Goal: Information Seeking & Learning: Understand process/instructions

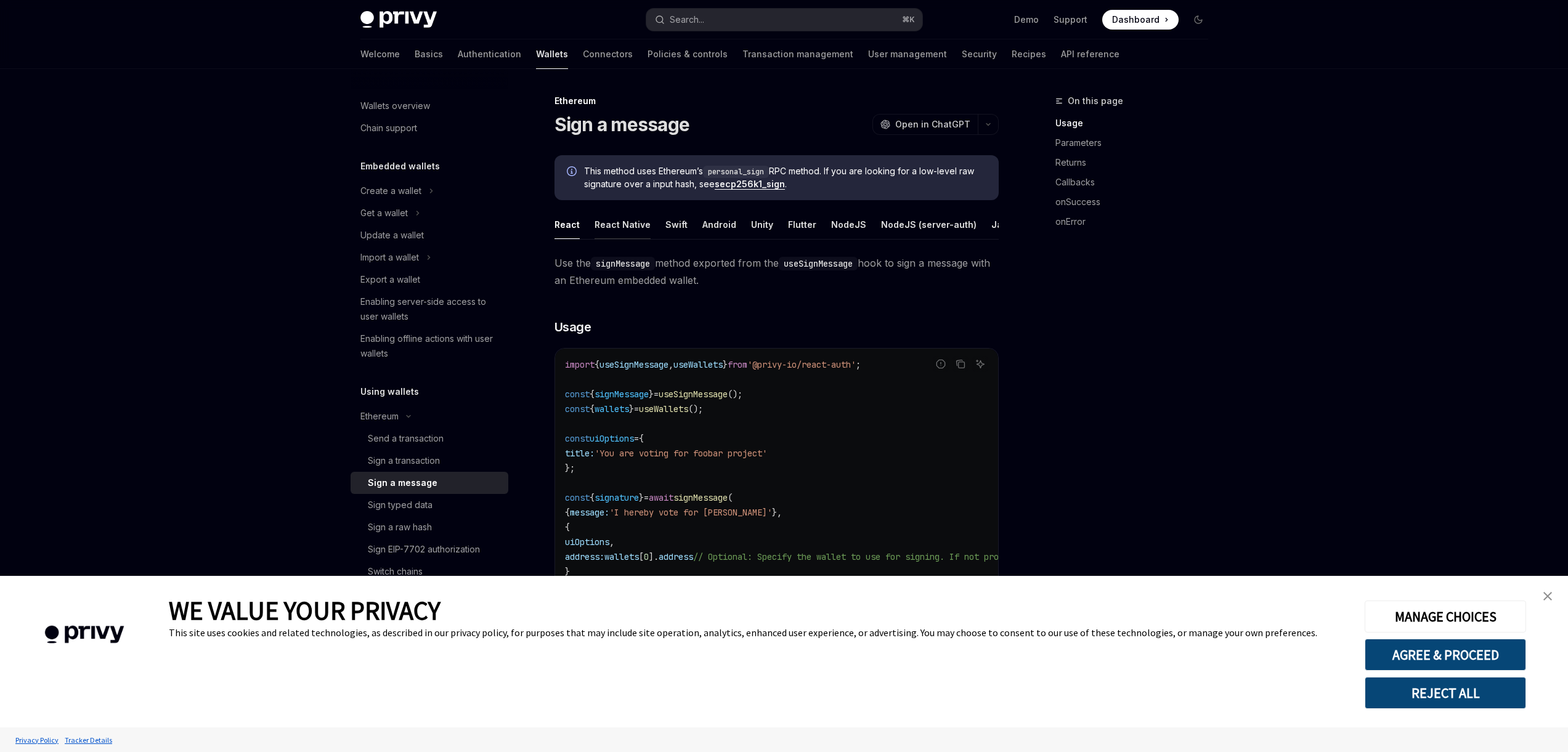
click at [637, 225] on div "React Native" at bounding box center [622, 225] width 56 height 29
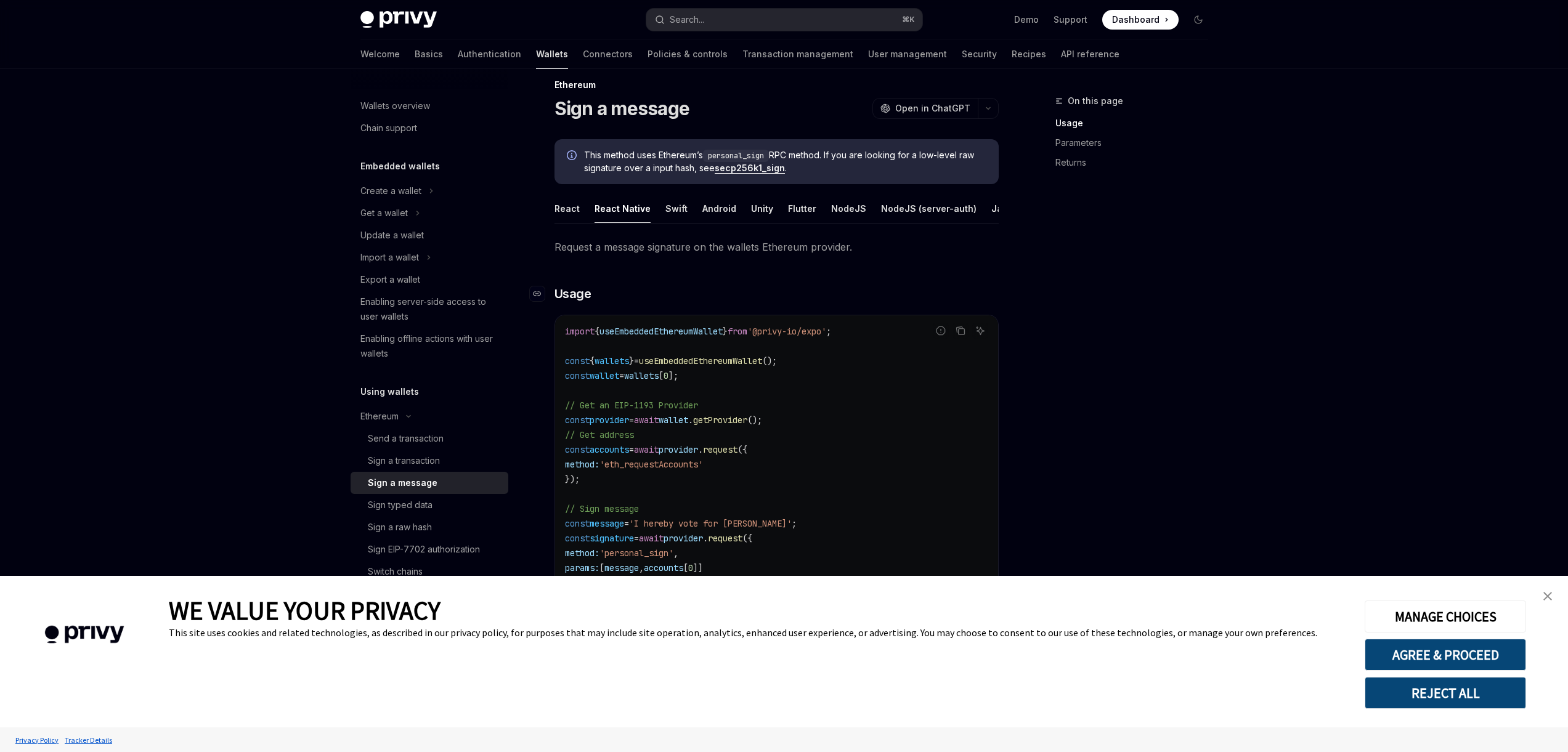
scroll to position [32, 0]
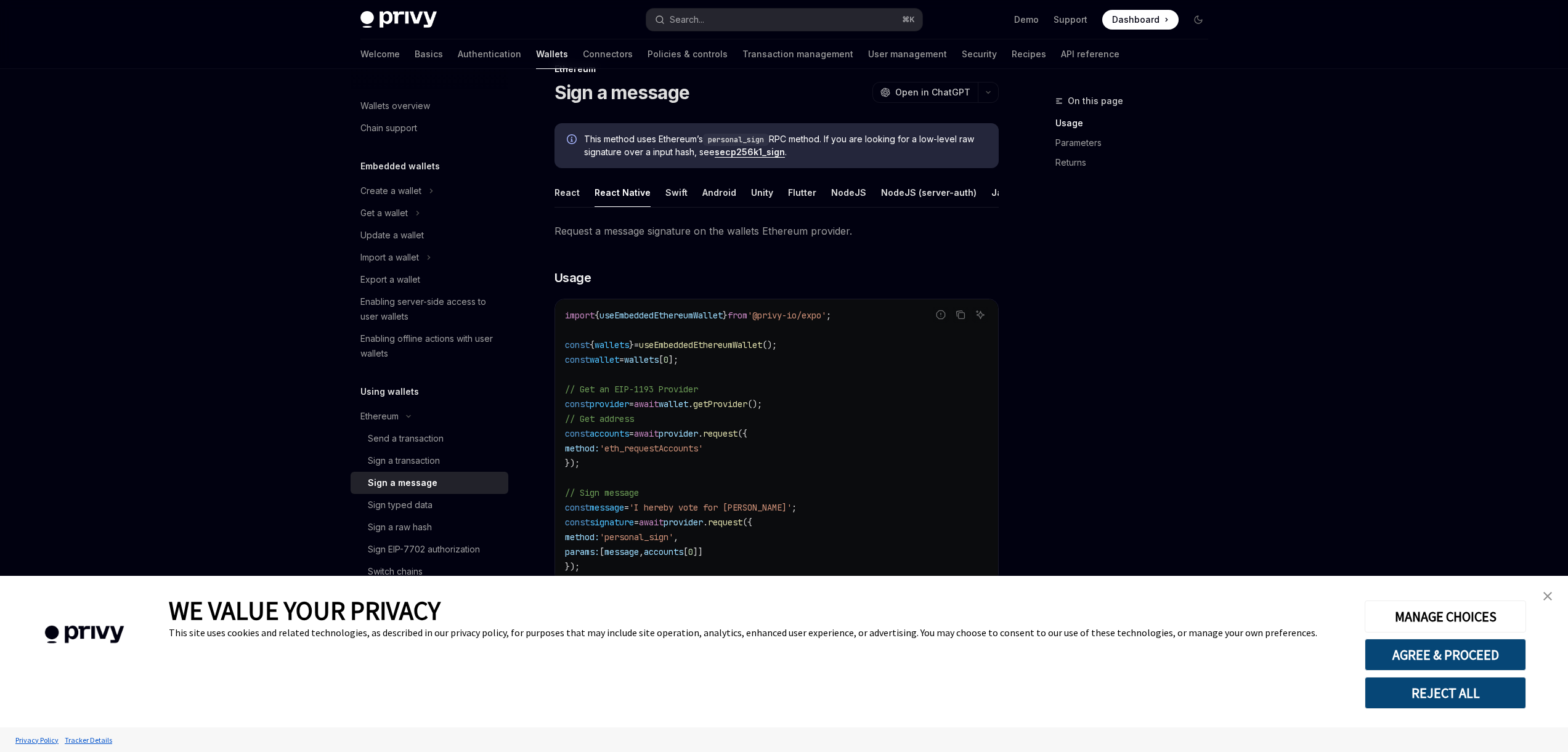
click at [654, 321] on span "useEmbeddedEthereumWallet" at bounding box center [661, 316] width 123 height 11
copy span "useEmbeddedEthereumWallet"
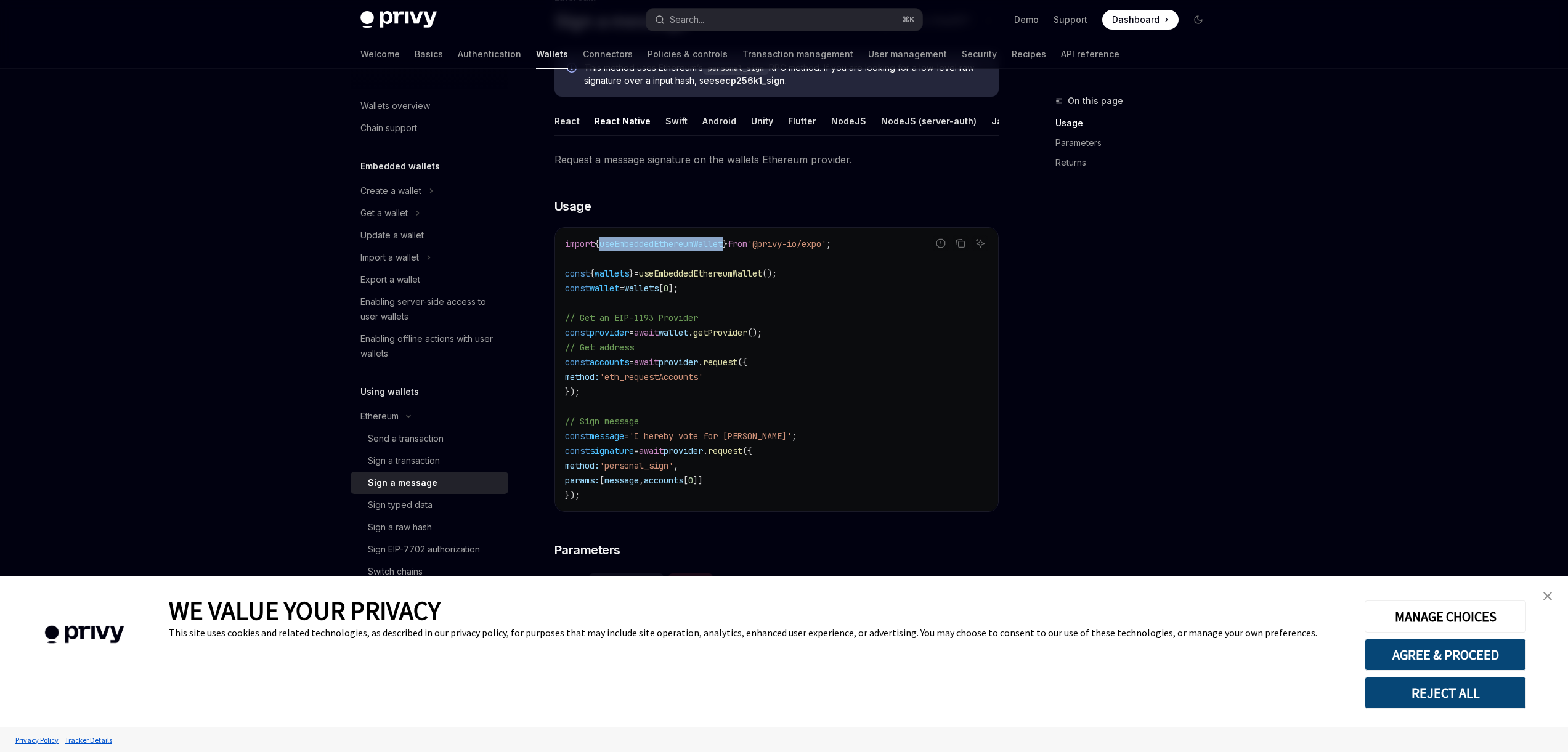
scroll to position [119, 0]
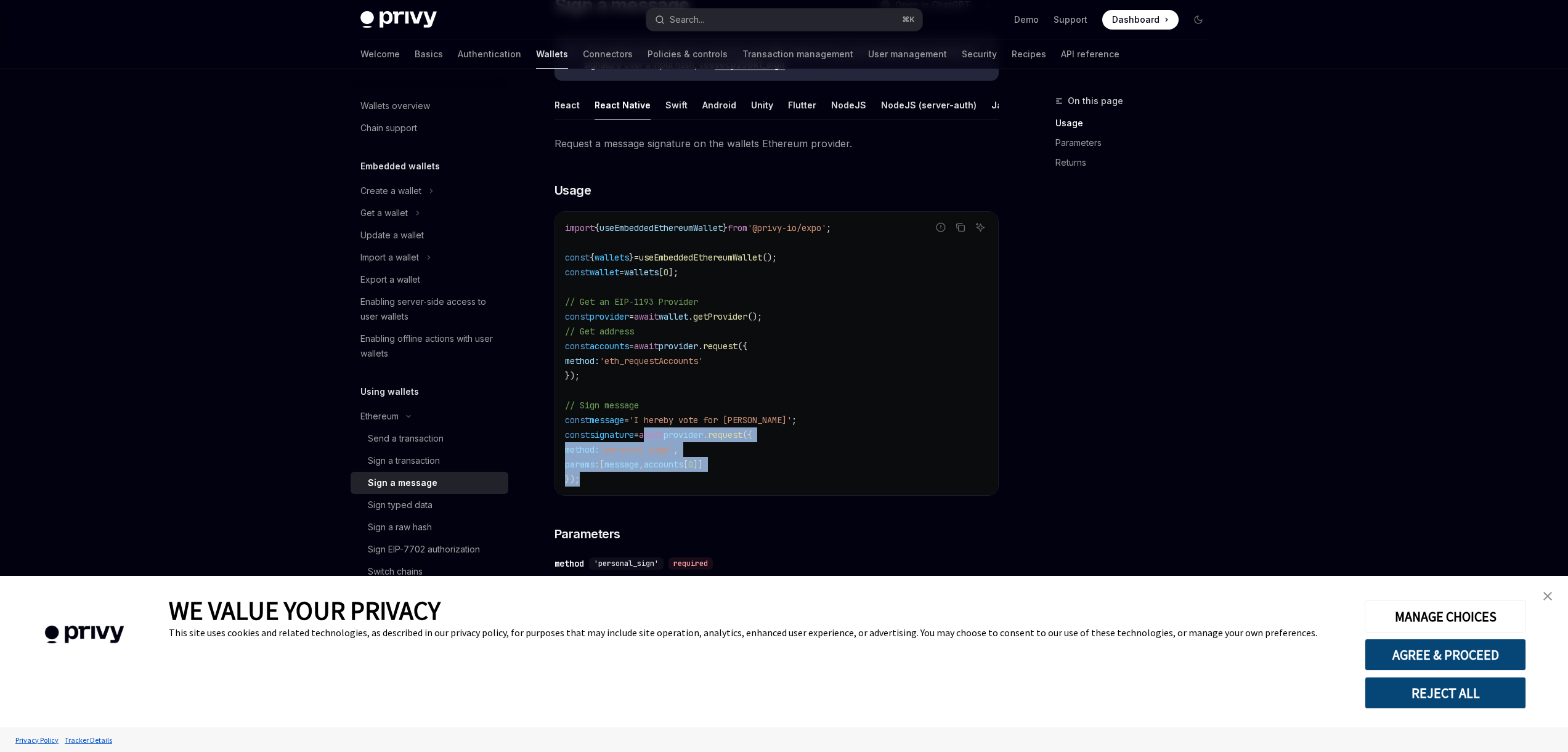
drag, startPoint x: 607, startPoint y: 486, endPoint x: 659, endPoint y: 448, distance: 64.4
click at [659, 448] on code "import { useEmbeddedEthereumWallet } from '@privy-io/expo' ; const { wallets } …" at bounding box center [777, 353] width 423 height 266
copy code "await provider . request ({ method: 'personal_sign' , params: [ message , accou…"
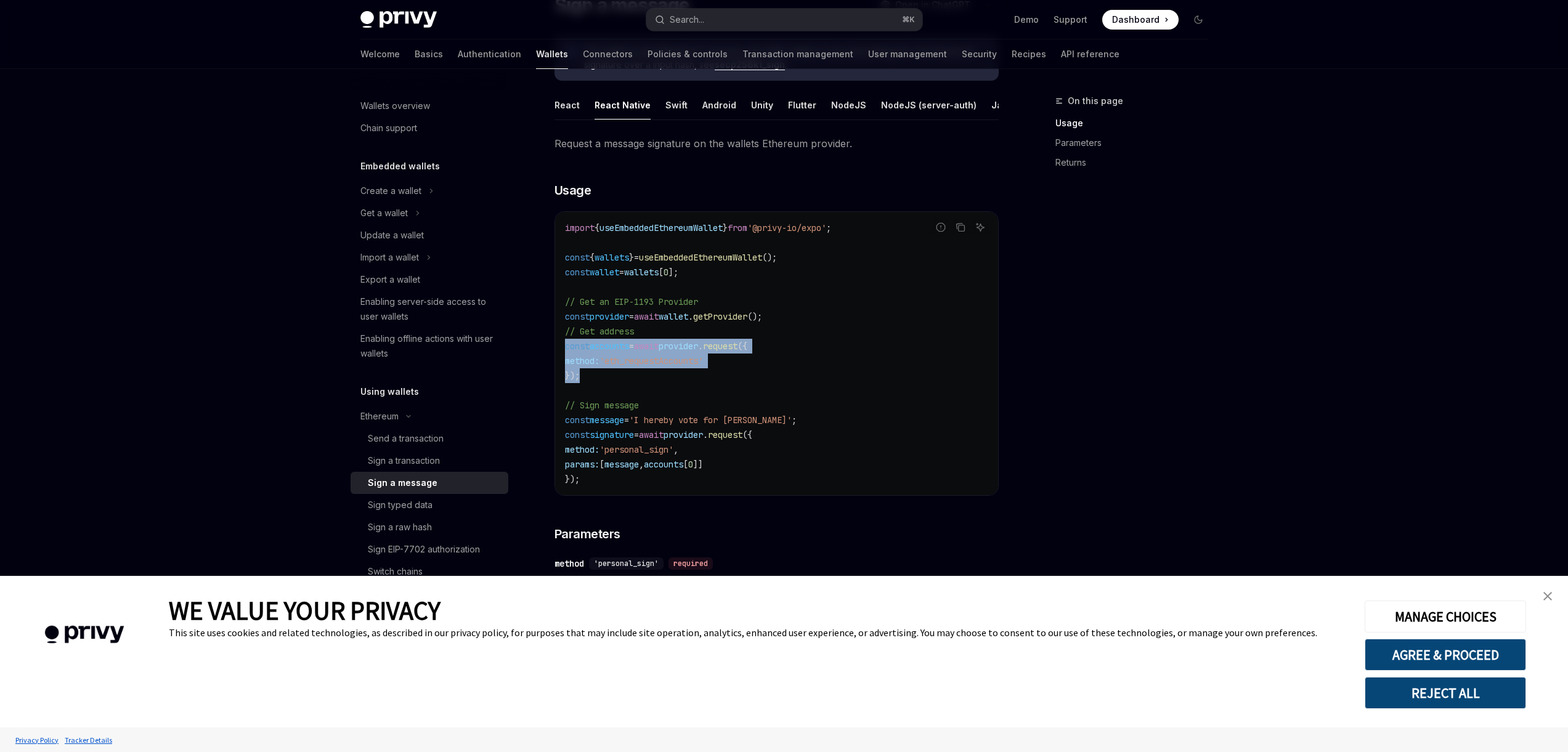
drag, startPoint x: 590, startPoint y: 387, endPoint x: 565, endPoint y: 359, distance: 37.5
click at [565, 359] on code "import { useEmbeddedEthereumWallet } from '@privy-io/expo' ; const { wallets } …" at bounding box center [777, 353] width 423 height 266
copy code "const accounts = await provider . request ({ method: 'eth_requestAccounts' });"
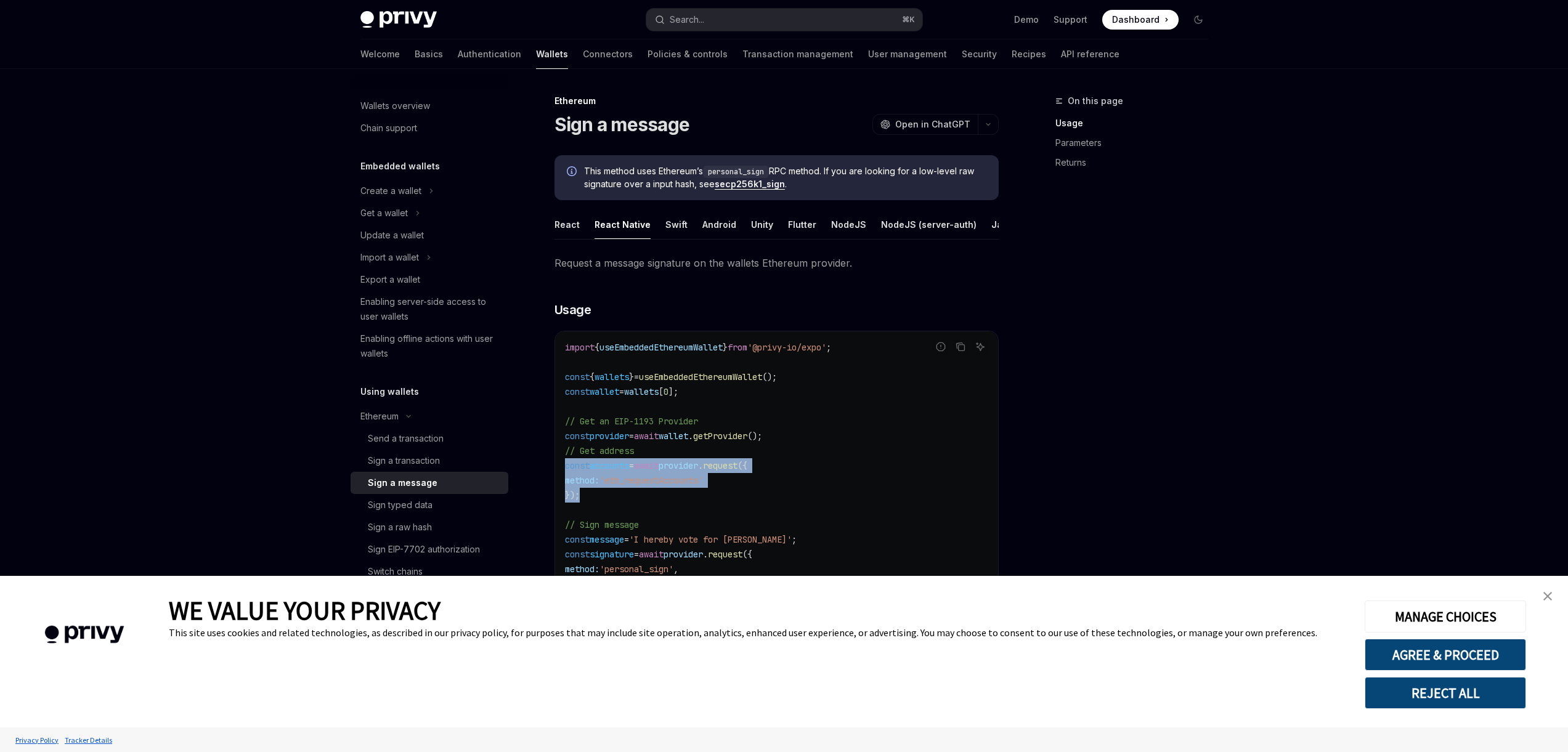
scroll to position [45, 0]
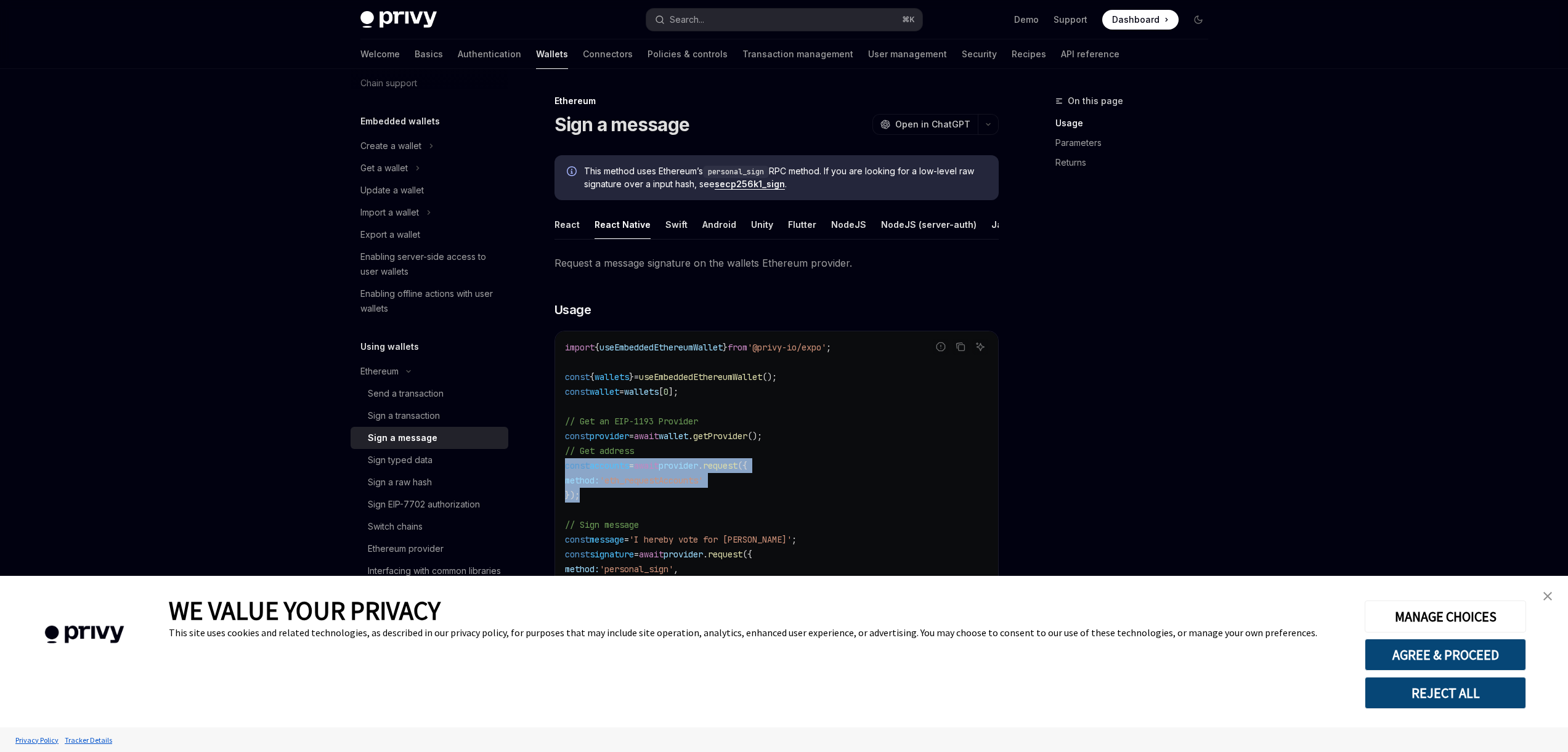
click at [390, 439] on div "Sign a message" at bounding box center [403, 438] width 70 height 15
type textarea "*"
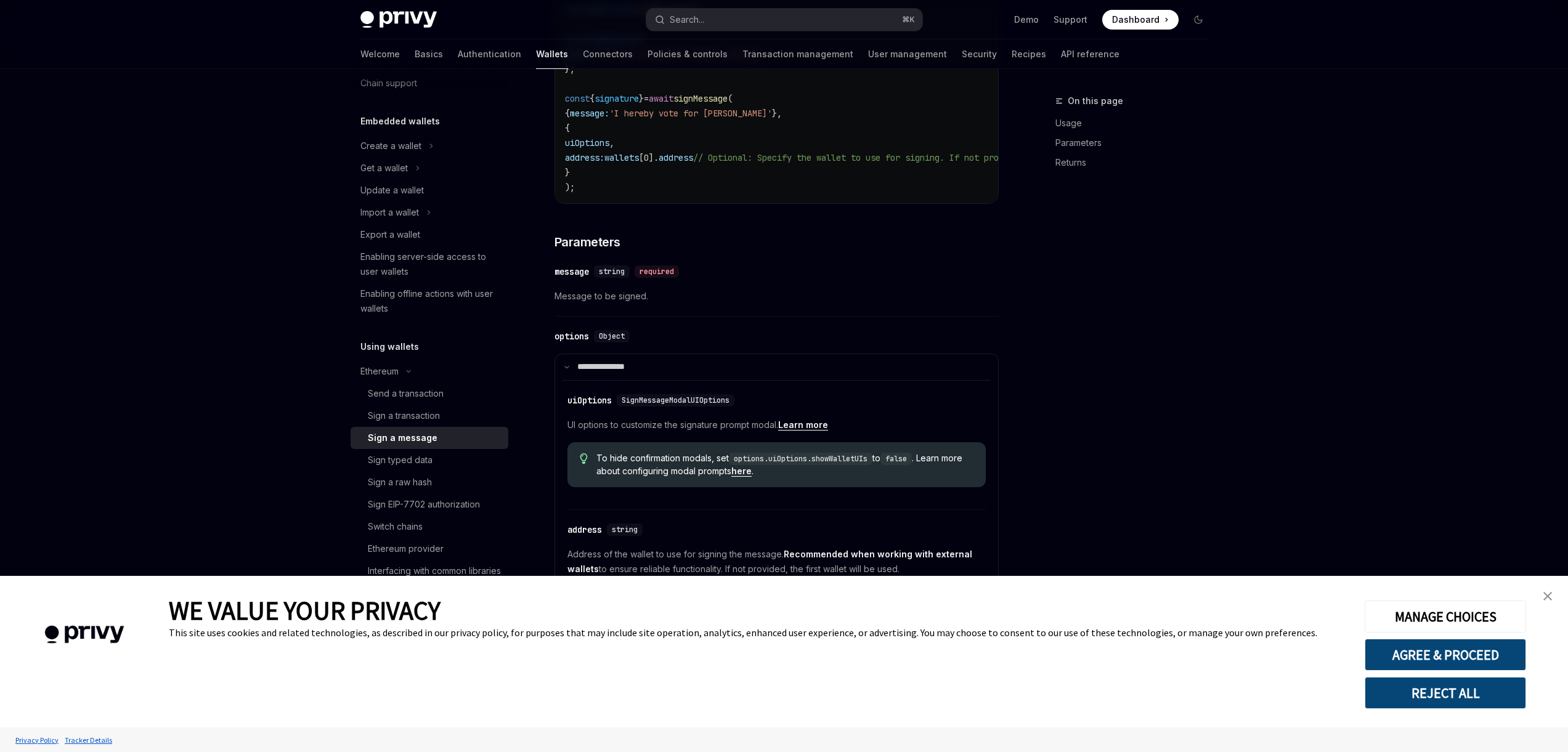
scroll to position [463, 0]
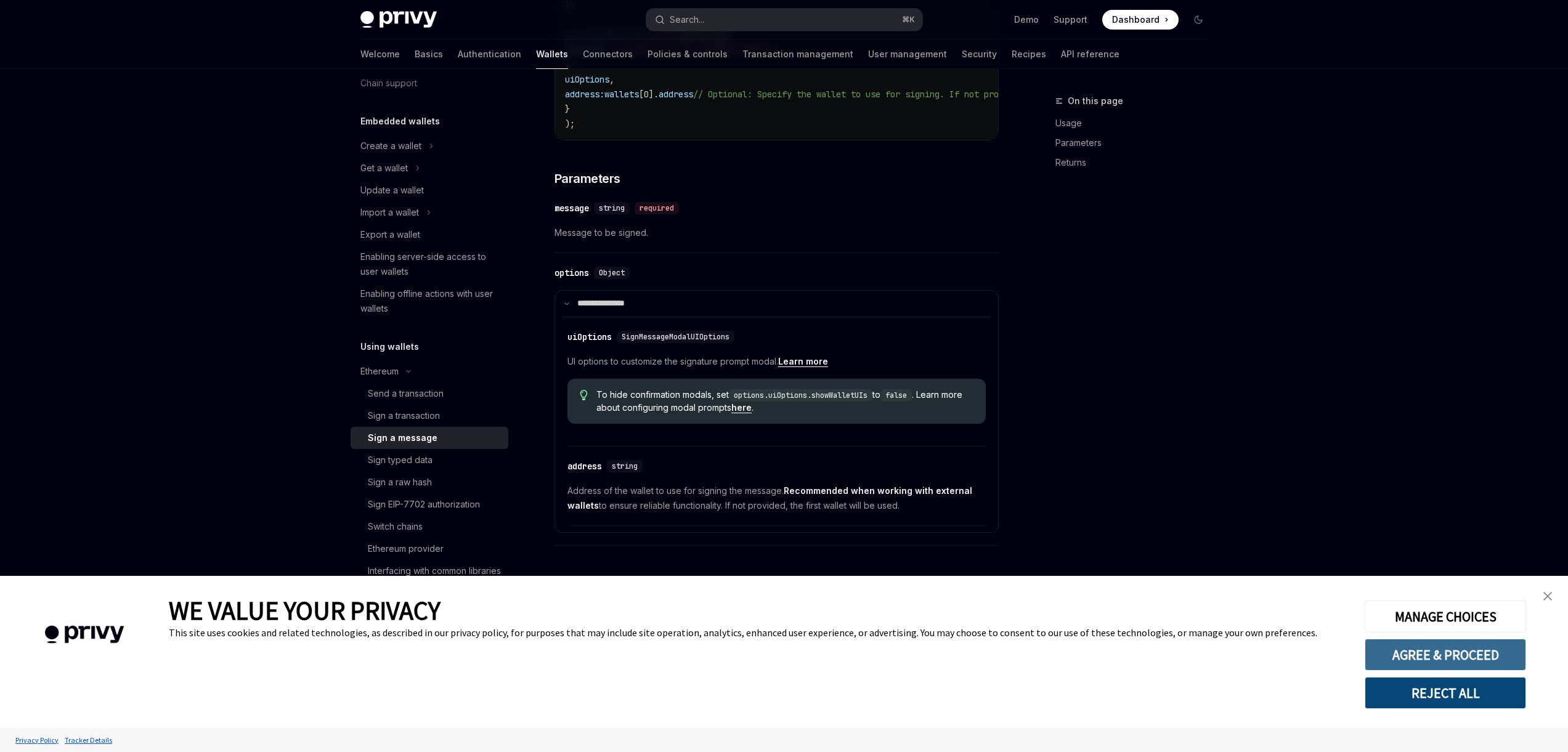
click at [1407, 655] on button "AGREE & PROCEED" at bounding box center [1445, 655] width 161 height 32
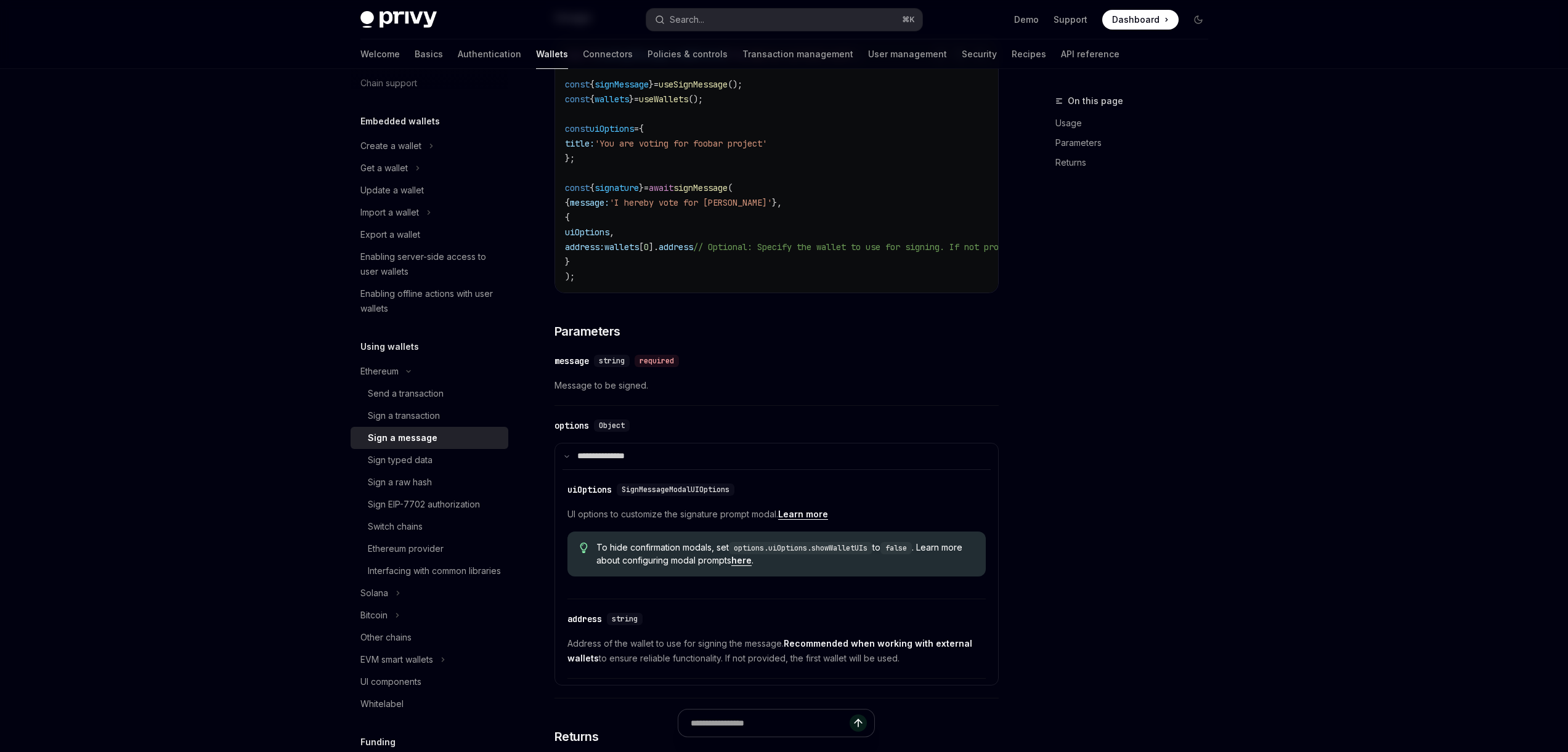
scroll to position [0, 0]
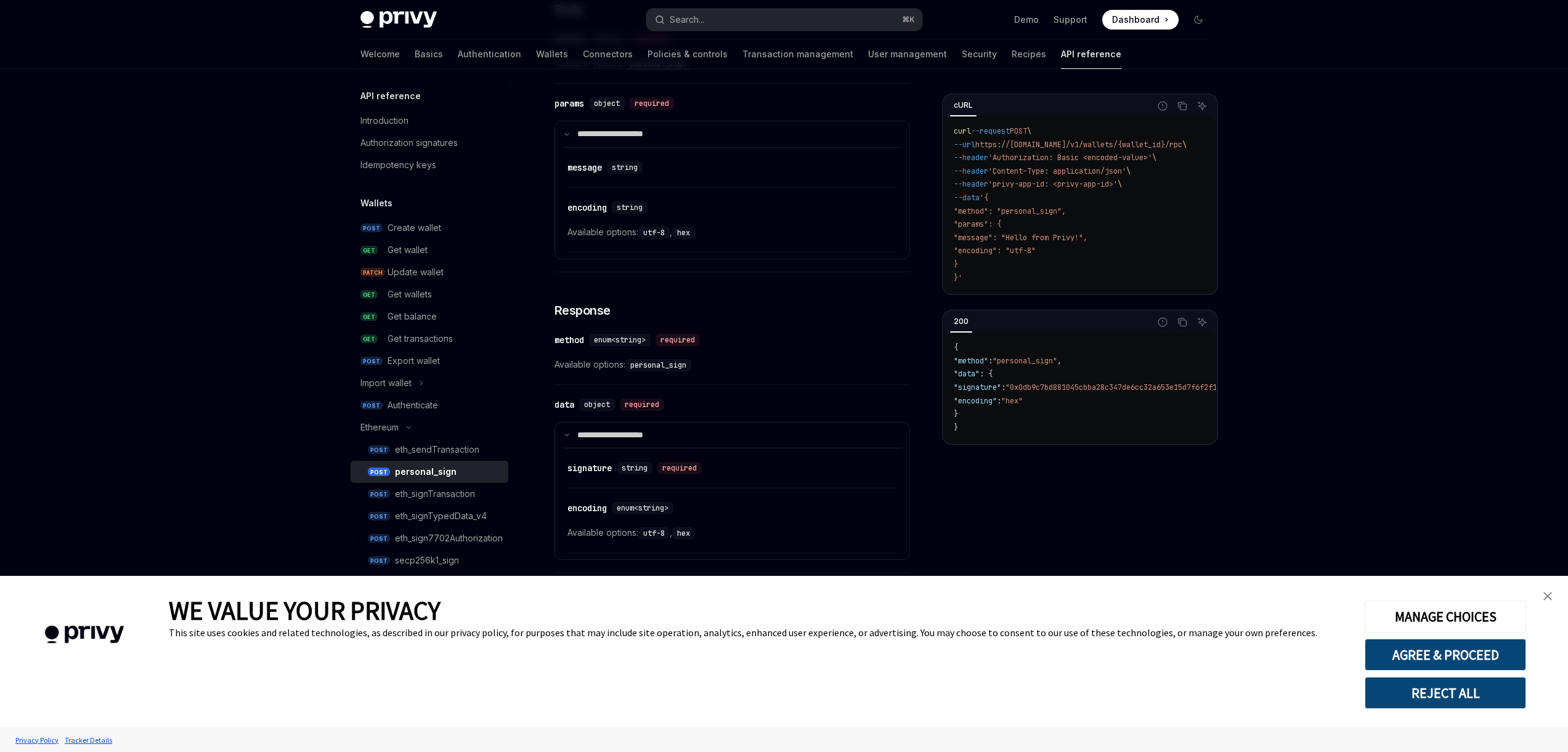
scroll to position [544, 0]
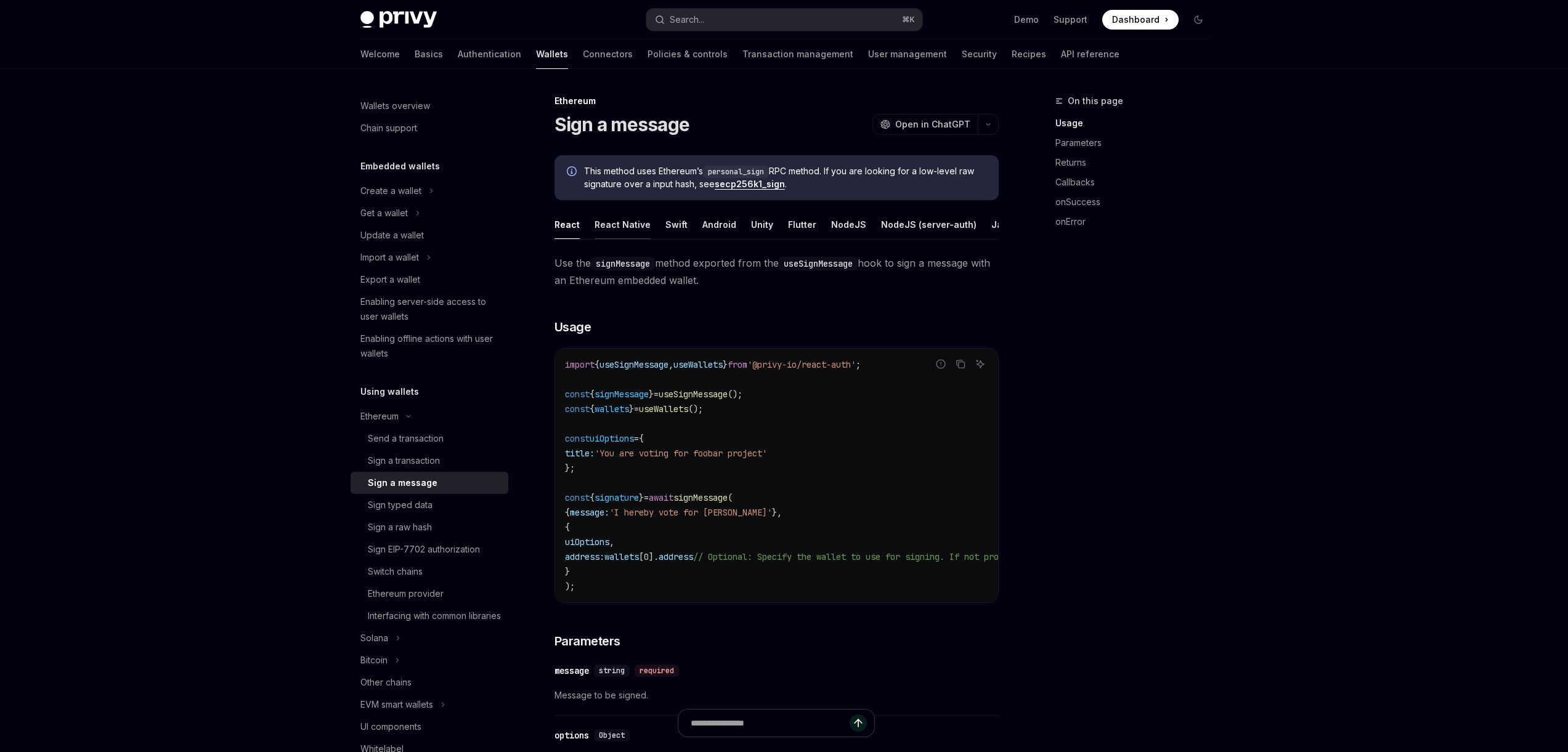
click at [625, 225] on div "React Native" at bounding box center [622, 225] width 56 height 29
type textarea "*"
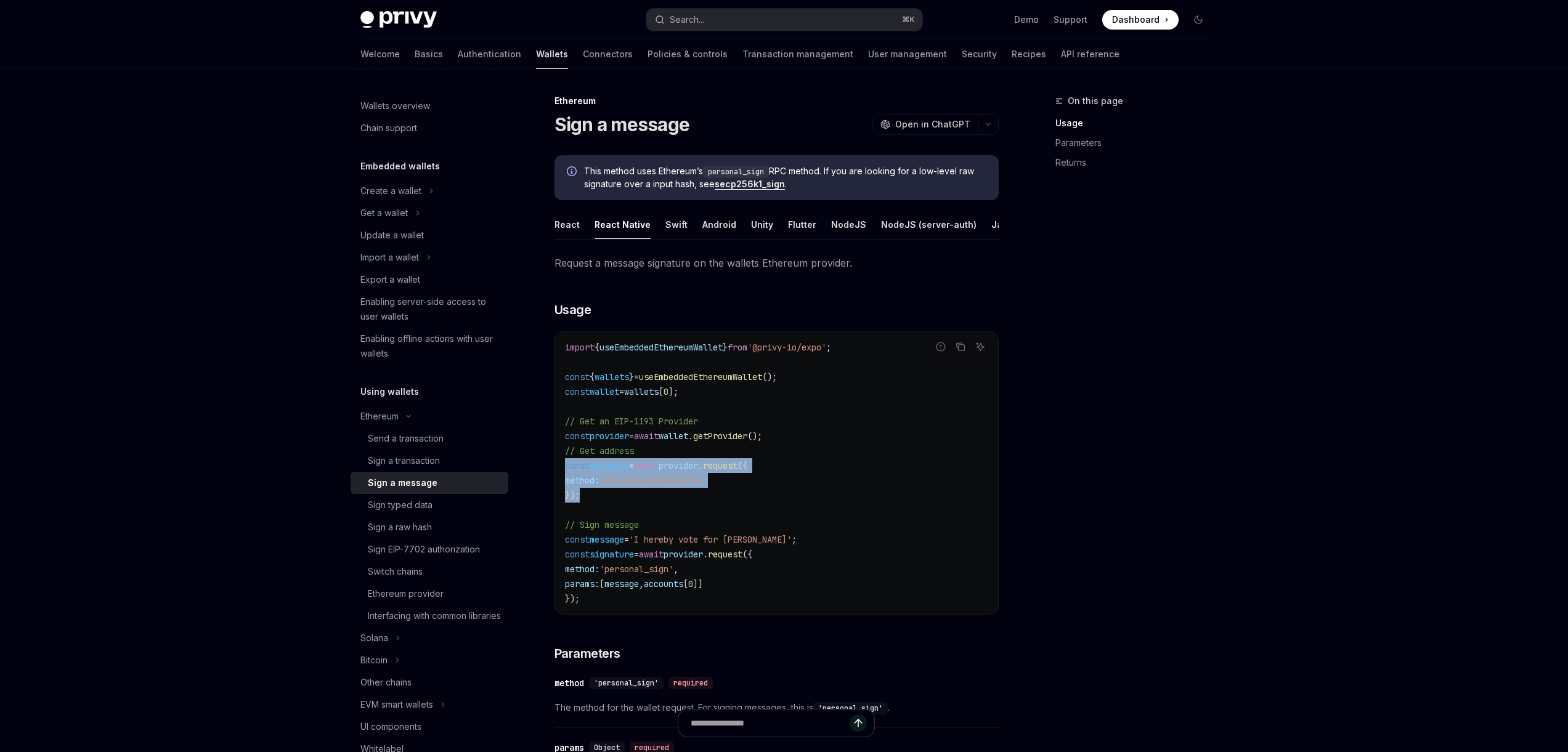
drag, startPoint x: 598, startPoint y: 508, endPoint x: 566, endPoint y: 478, distance: 43.9
click at [566, 478] on code "import { useEmbeddedEthereumWallet } from '@privy-io/expo' ; const { wallets } …" at bounding box center [777, 473] width 423 height 266
copy code "const accounts = await provider . request ({ method: 'eth_requestAccounts' });"
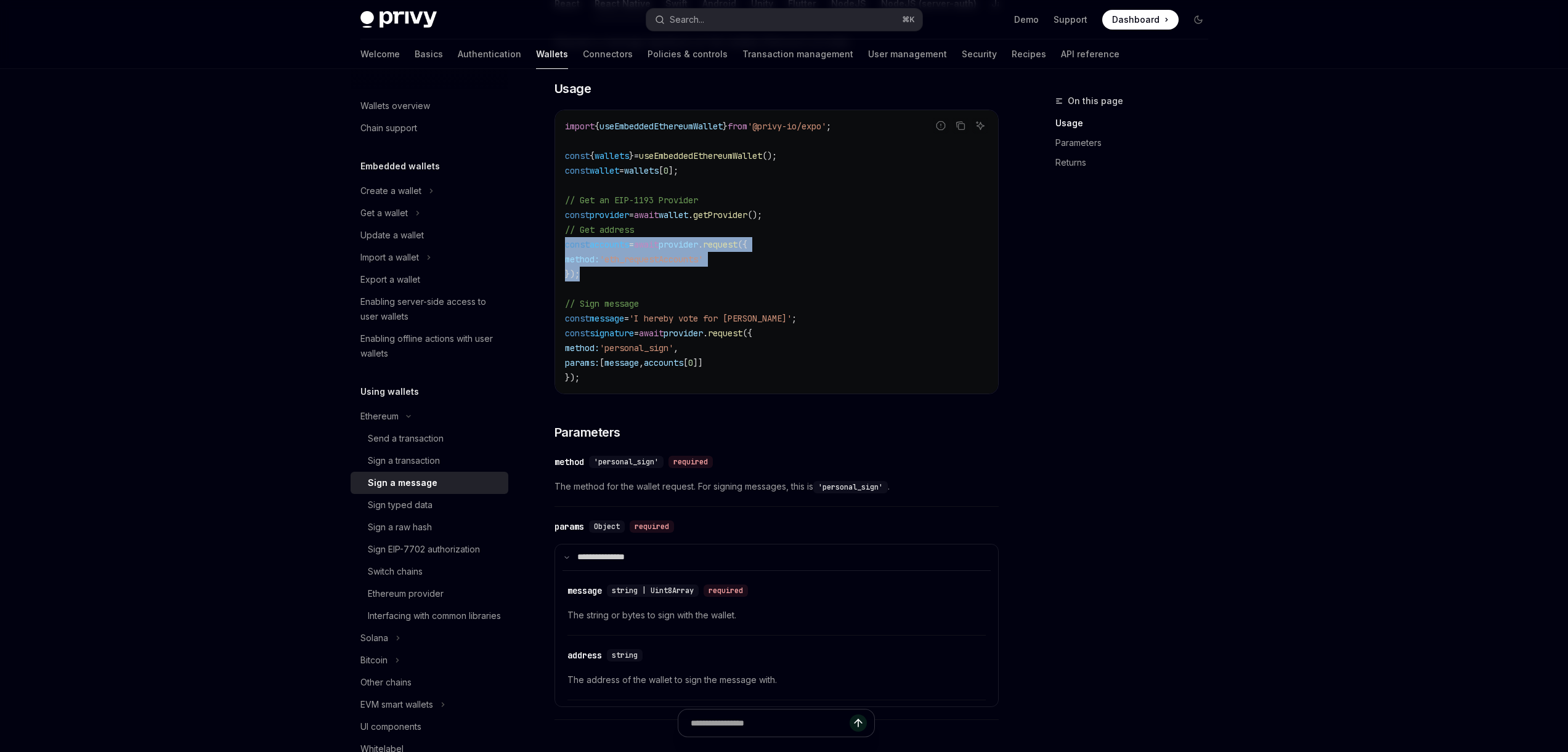
scroll to position [213, 0]
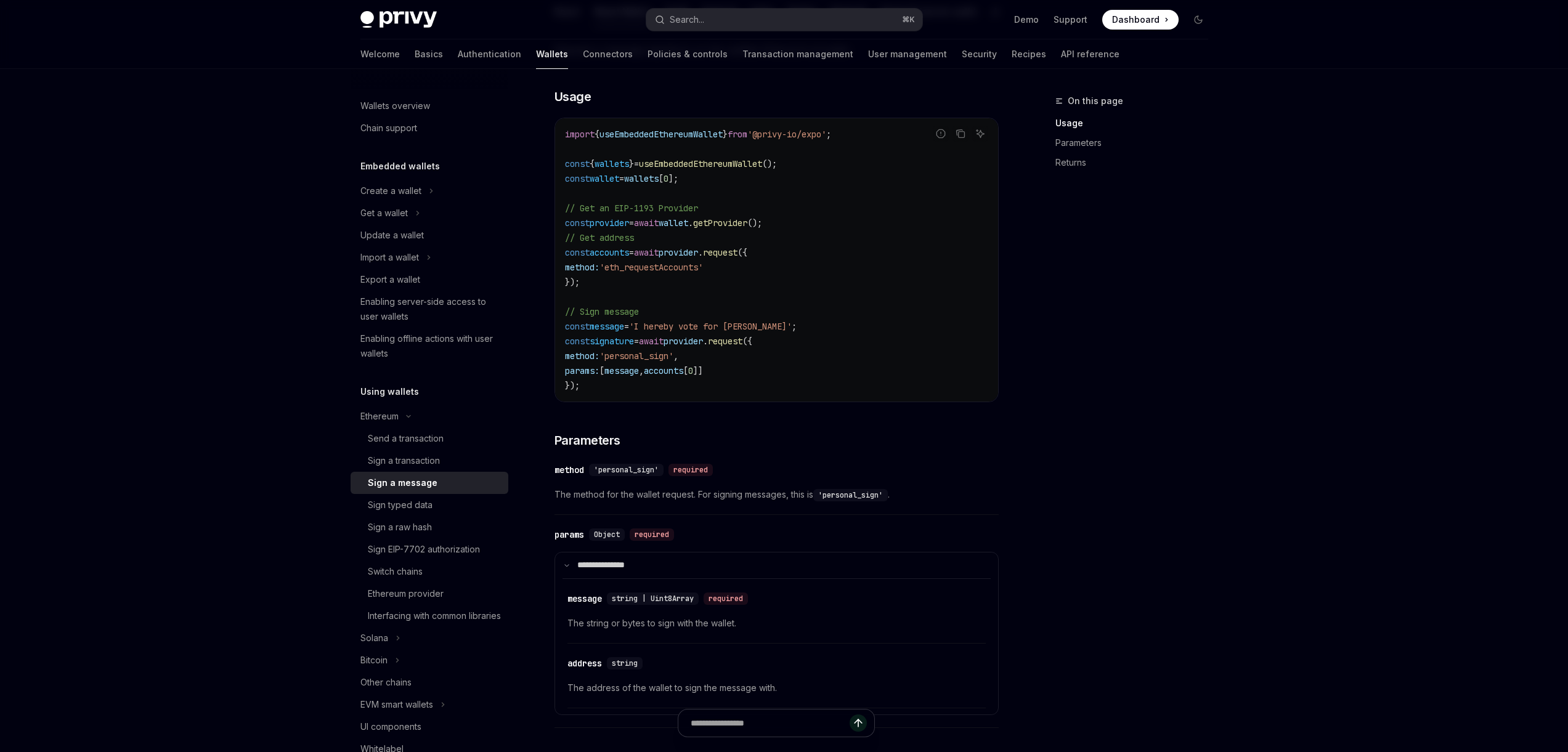
click at [674, 393] on code "import { useEmbeddedEthereumWallet } from '@privy-io/expo' ; const { wallets } …" at bounding box center [777, 260] width 423 height 266
click at [595, 169] on span "{" at bounding box center [592, 164] width 5 height 11
click at [629, 169] on span "wallets" at bounding box center [612, 164] width 35 height 11
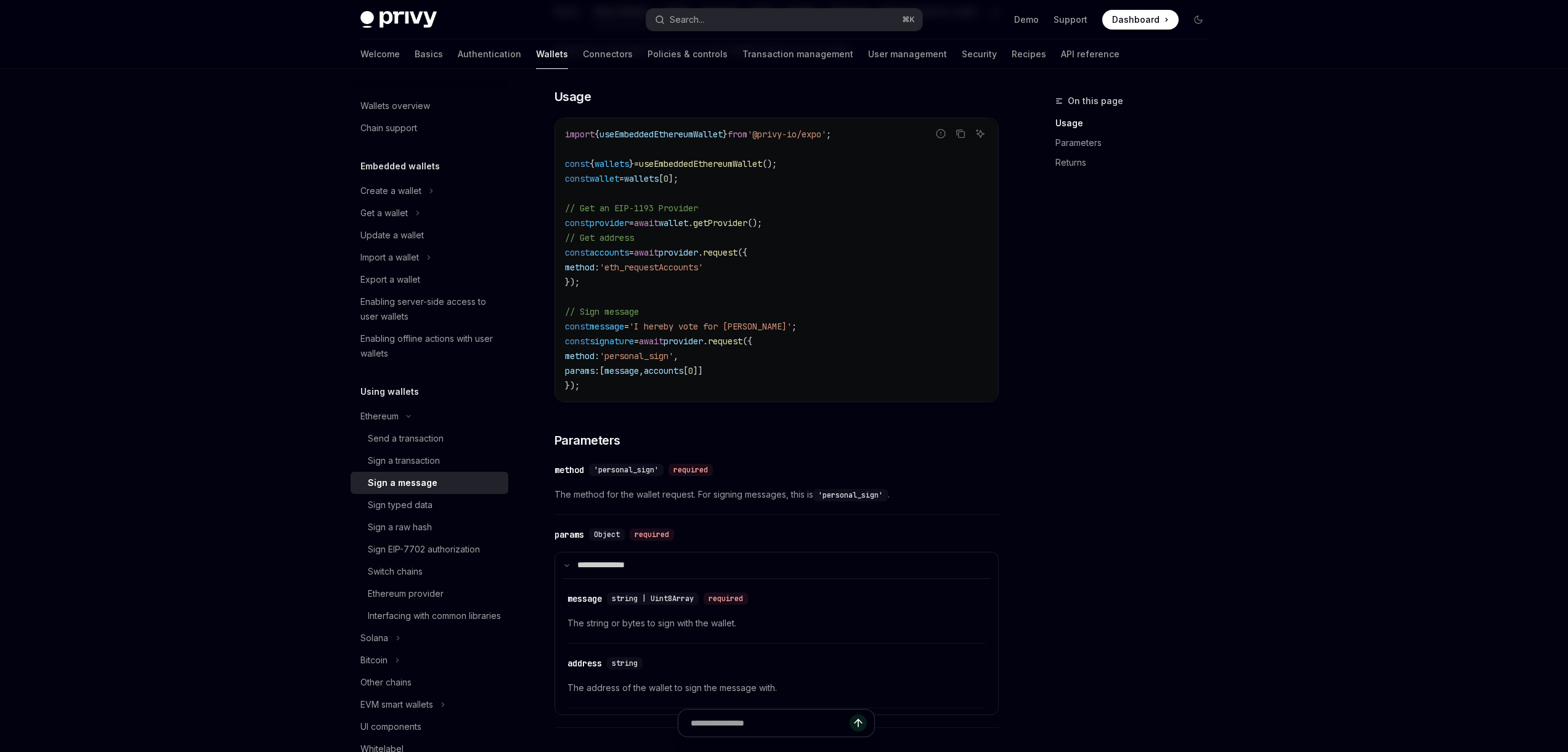
click at [745, 191] on code "import { useEmbeddedEthereumWallet } from '@privy-io/expo' ; const { wallets } …" at bounding box center [777, 260] width 423 height 266
drag, startPoint x: 750, startPoint y: 187, endPoint x: 575, endPoint y: 183, distance: 175.0
click at [575, 183] on code "import { useEmbeddedEthereumWallet } from '@privy-io/expo' ; const { wallets } …" at bounding box center [777, 260] width 423 height 266
click at [563, 232] on div "import { useEmbeddedEthereumWallet } from '@privy-io/expo' ; const { wallets } …" at bounding box center [777, 259] width 443 height 283
click at [626, 228] on span "provider" at bounding box center [609, 223] width 40 height 11
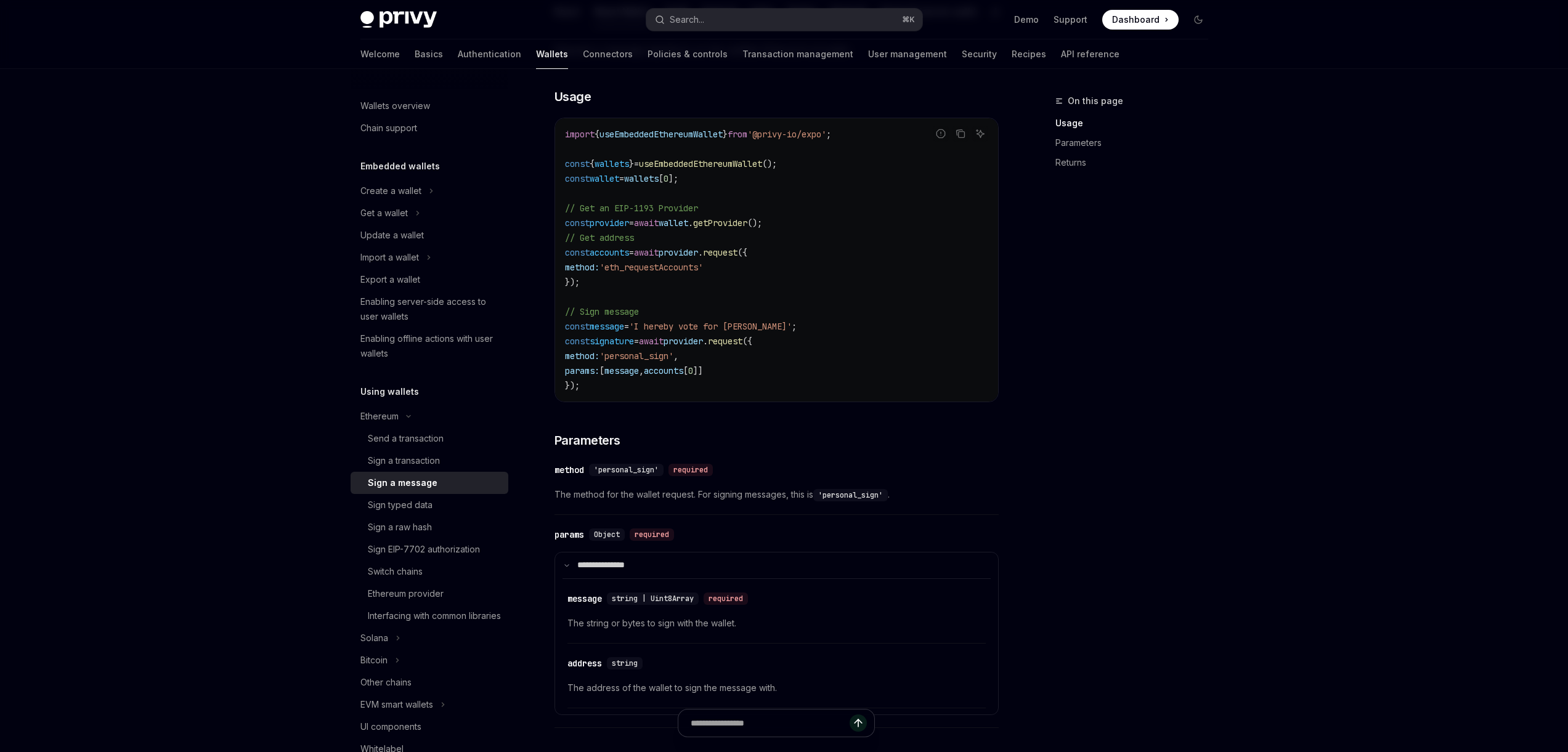
click at [626, 228] on span "provider" at bounding box center [609, 223] width 40 height 11
click at [606, 287] on code "import { useEmbeddedEthereumWallet } from '@privy-io/expo' ; const { wallets } …" at bounding box center [777, 260] width 423 height 266
click at [703, 346] on span "provider" at bounding box center [683, 341] width 40 height 11
click at [589, 393] on code "import { useEmbeddedEthereumWallet } from '@privy-io/expo' ; const { wallets } …" at bounding box center [777, 260] width 423 height 266
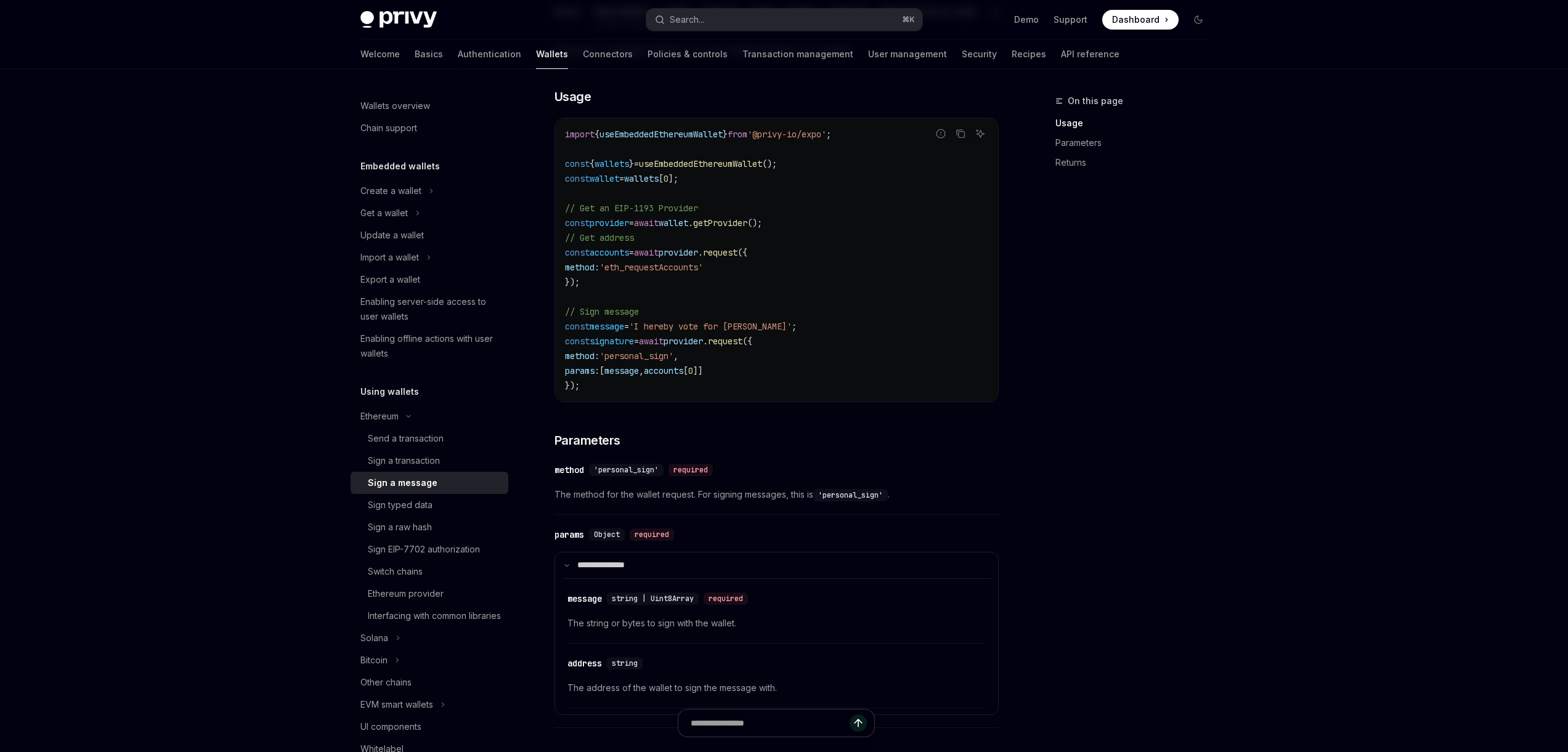
click at [634, 377] on span "message" at bounding box center [622, 371] width 35 height 11
drag, startPoint x: 670, startPoint y: 379, endPoint x: 726, endPoint y: 381, distance: 56.0
click at [703, 377] on span "params: [ message , accounts [ 0 ]]" at bounding box center [634, 371] width 138 height 11
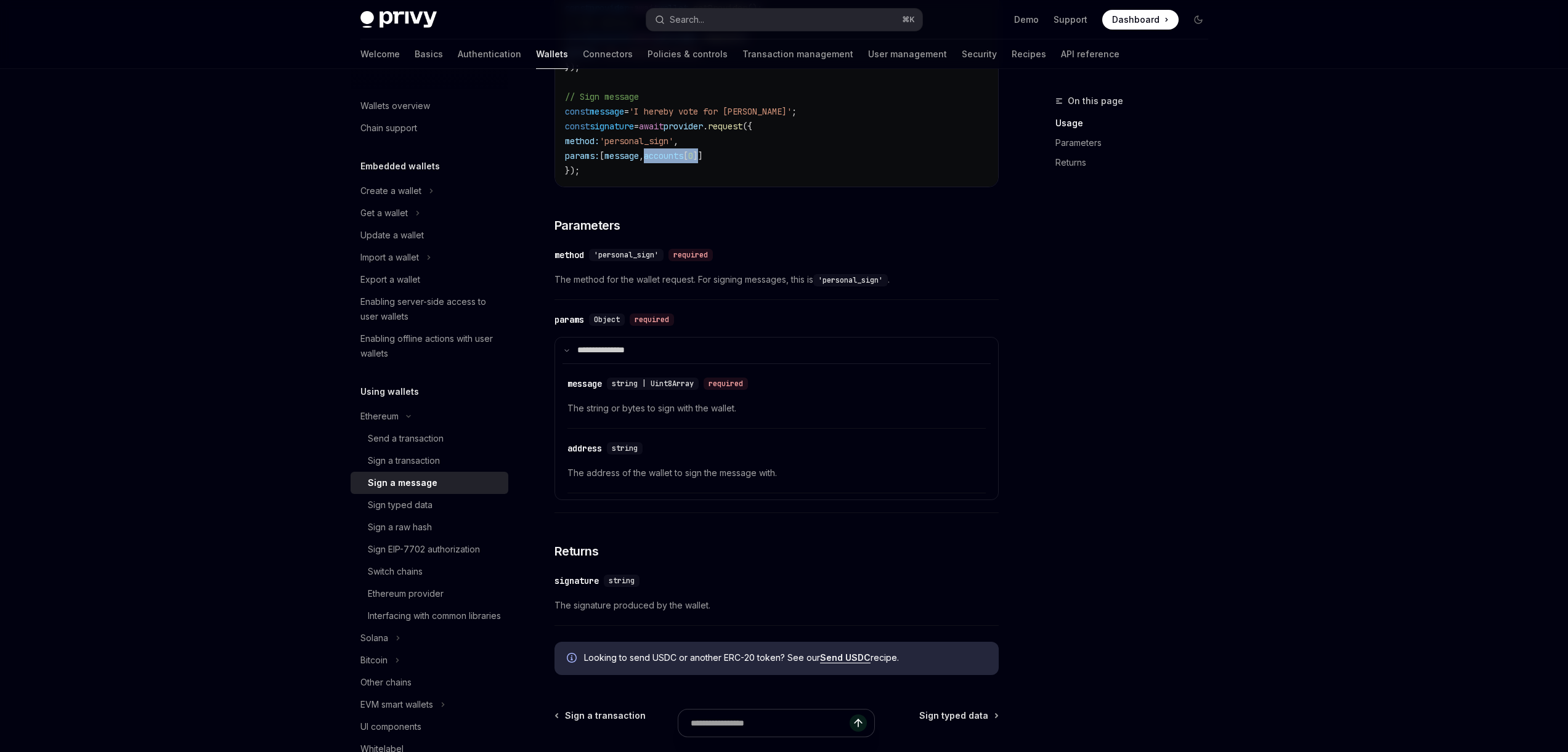
scroll to position [447, 0]
